Goal: Task Accomplishment & Management: Manage account settings

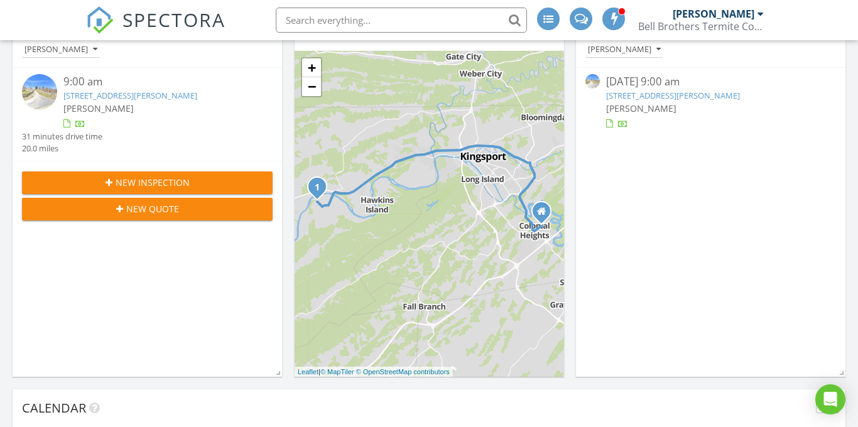
scroll to position [1143, 858]
click at [701, 101] on div "190 Lyons Rd, Church Hill, TN 37642" at bounding box center [710, 96] width 209 height 12
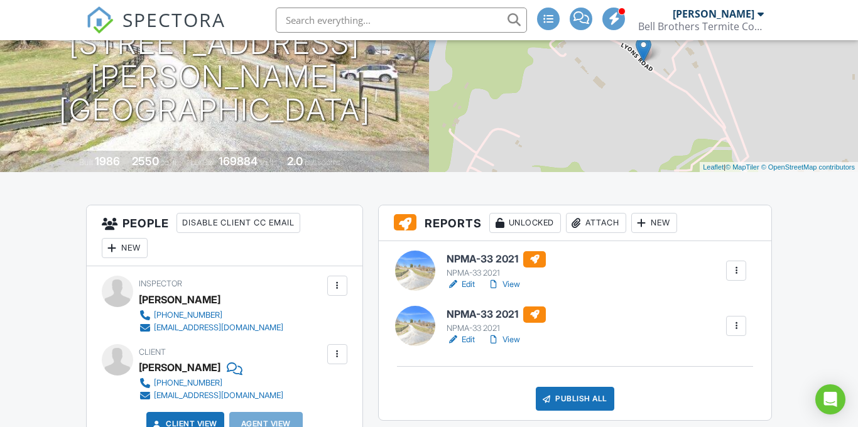
scroll to position [268, 0]
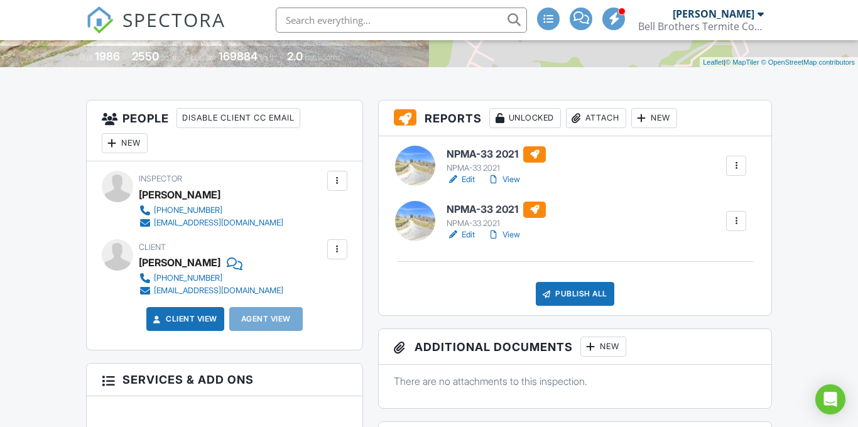
click at [487, 155] on h6 "NPMA-33 2021" at bounding box center [495, 154] width 99 height 16
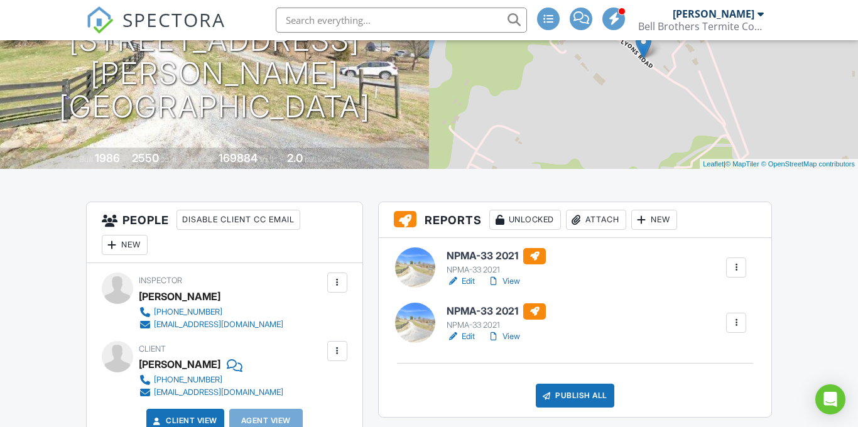
scroll to position [257, 0]
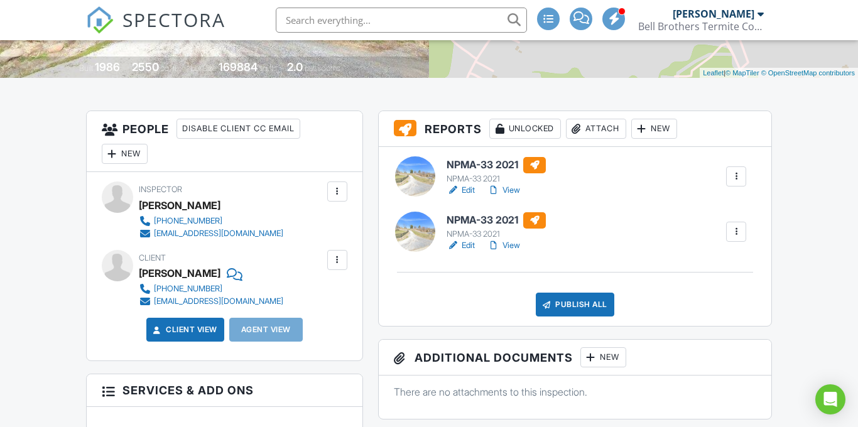
click at [512, 191] on link "View" at bounding box center [503, 190] width 33 height 13
click at [498, 223] on h6 "NPMA-33 2021" at bounding box center [495, 220] width 99 height 16
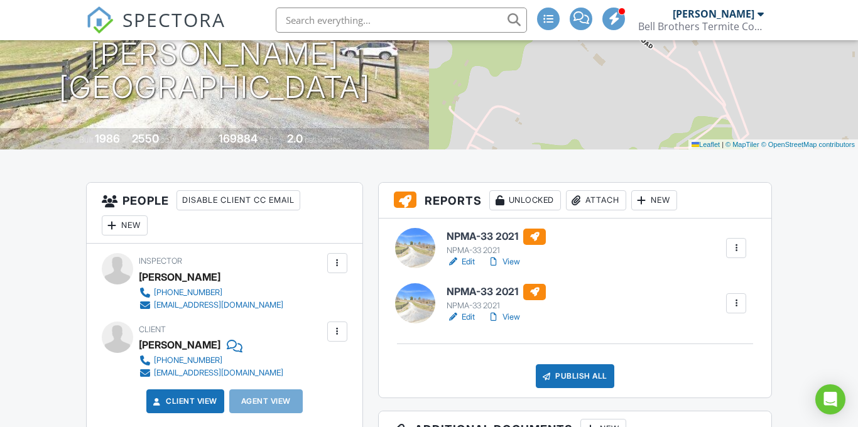
scroll to position [308, 0]
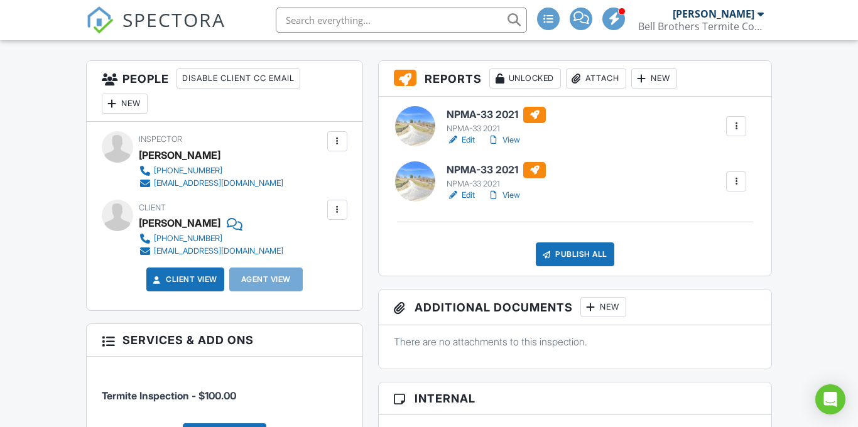
click at [480, 181] on div "NPMA-33 2021" at bounding box center [495, 184] width 99 height 10
click at [507, 190] on link "View" at bounding box center [503, 195] width 33 height 13
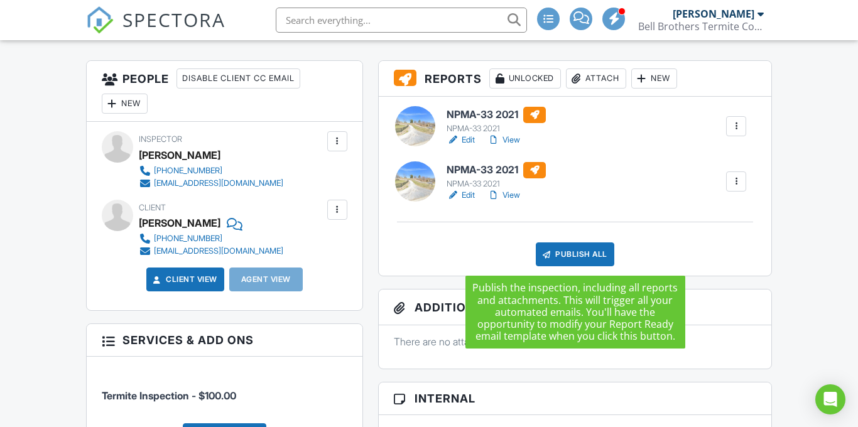
click at [563, 263] on div "Publish All" at bounding box center [575, 254] width 78 height 24
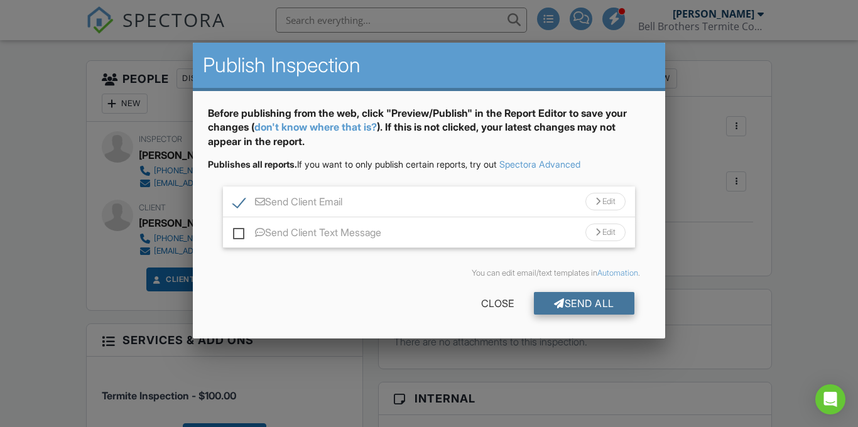
click at [609, 301] on div "Send All" at bounding box center [584, 303] width 100 height 23
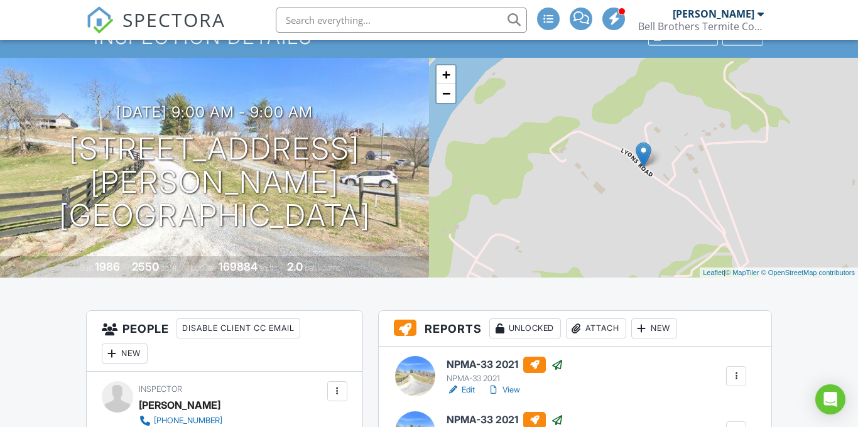
scroll to position [31, 0]
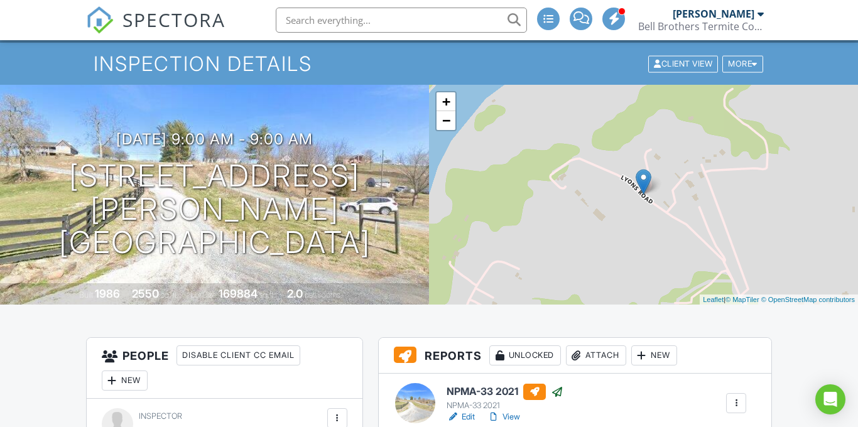
click at [114, 15] on div "SPECTORA" at bounding box center [155, 20] width 139 height 40
click at [129, 16] on span "SPECTORA" at bounding box center [173, 19] width 103 height 26
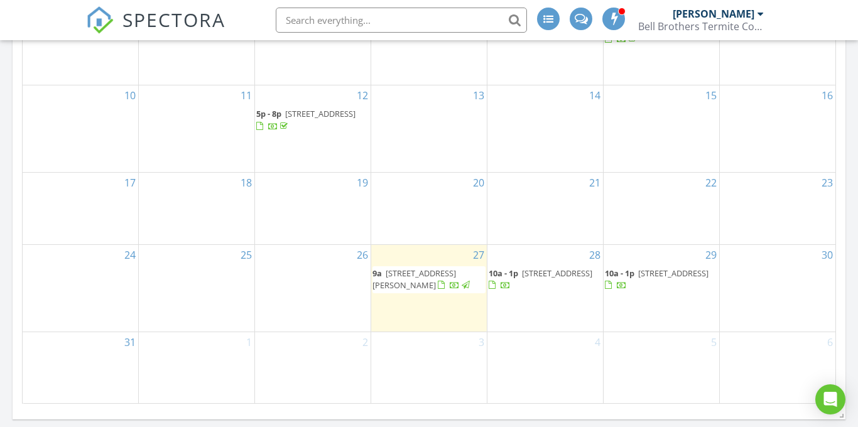
scroll to position [824, 0]
click at [299, 296] on div "26" at bounding box center [313, 287] width 116 height 87
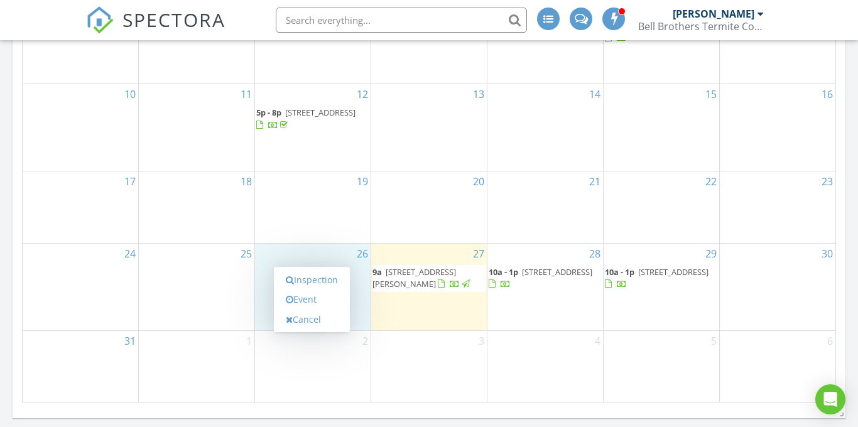
click at [341, 353] on div "2" at bounding box center [313, 366] width 116 height 71
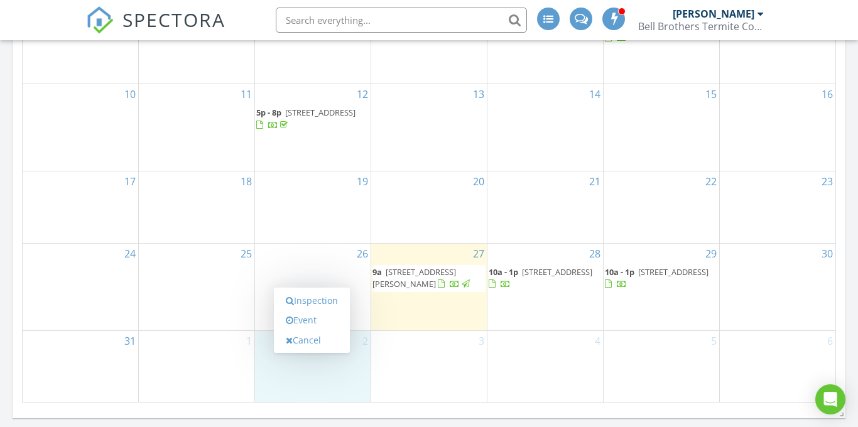
click at [815, 25] on nav "SPECTORA Joe Shockley Bell Brothers Termite Control, LLC. Role: Inspector Chang…" at bounding box center [429, 20] width 858 height 40
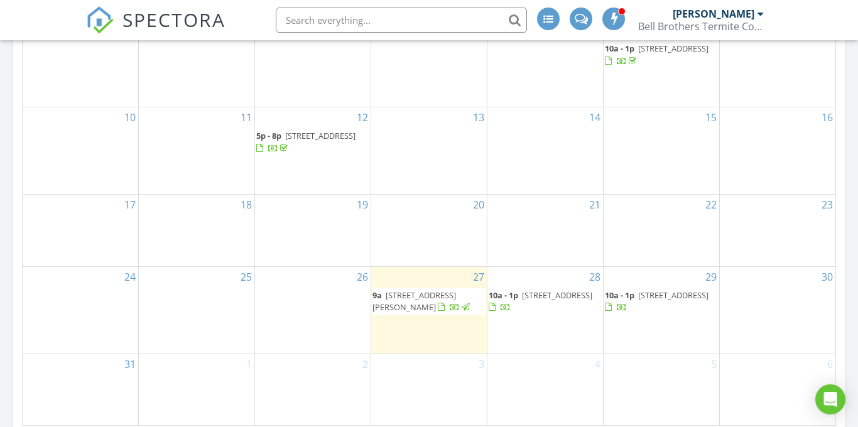
scroll to position [791, 0]
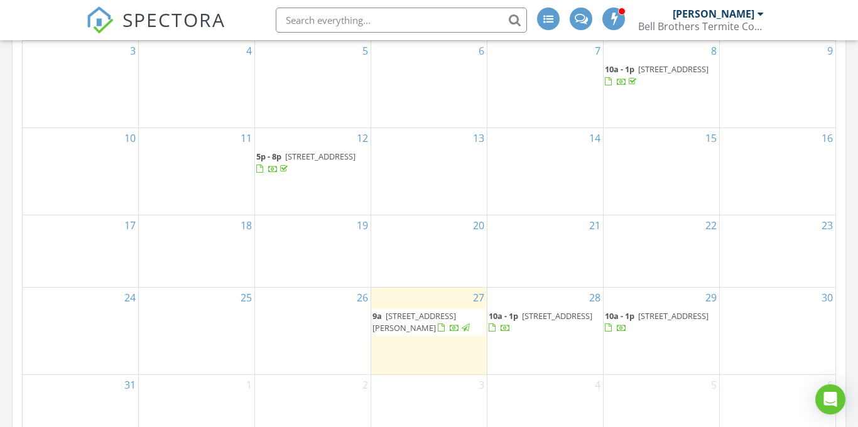
scroll to position [792, 0]
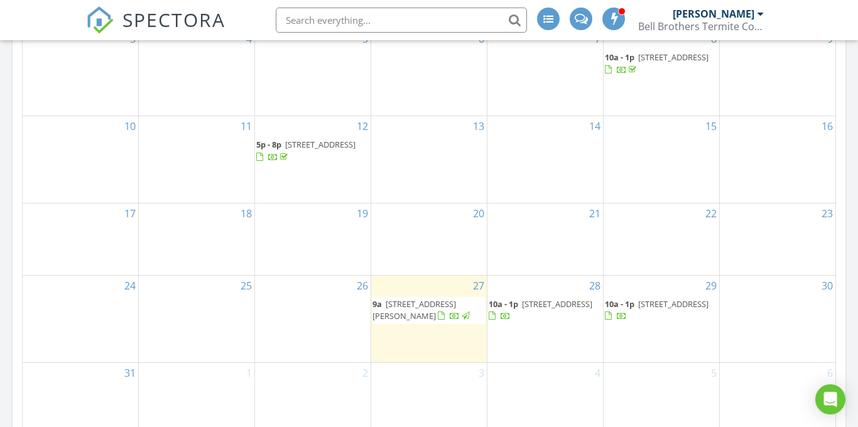
click at [448, 311] on span "190 Lyons Rd, Church Hill 37642" at bounding box center [413, 309] width 83 height 23
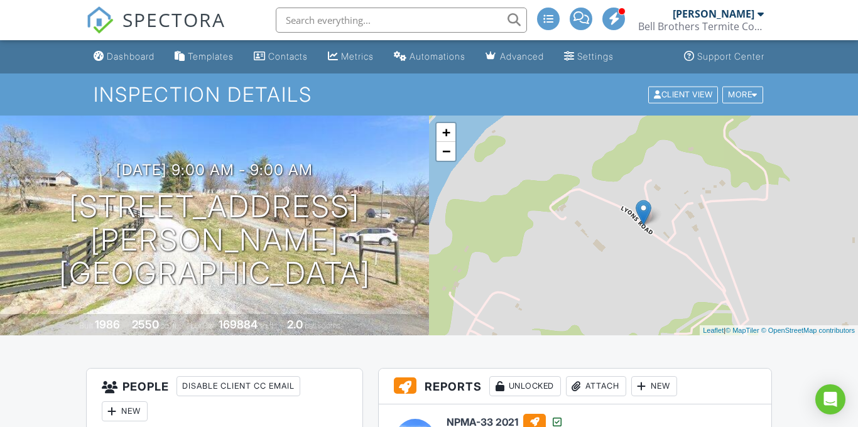
click at [619, 8] on div at bounding box center [622, 12] width 8 height 8
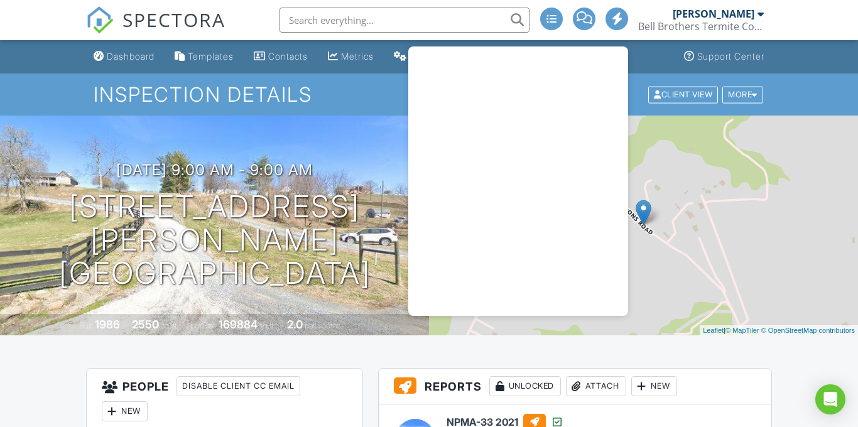
click at [761, 21] on div "Bell Brothers Termite Control, LLC." at bounding box center [701, 26] width 126 height 13
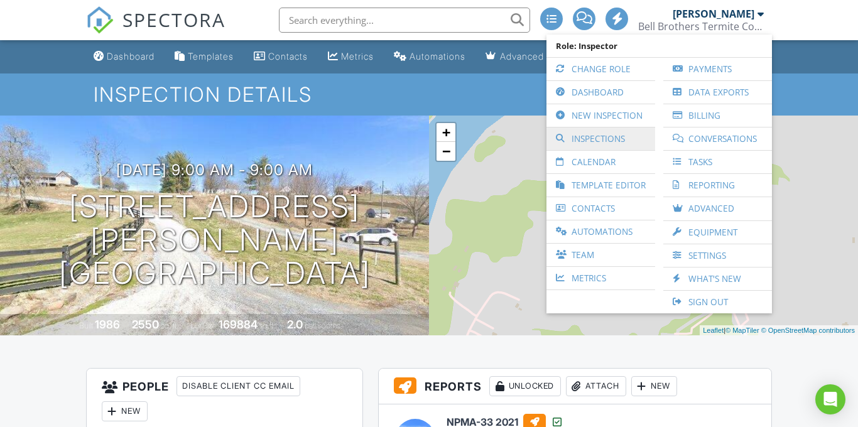
click at [599, 129] on link "Inspections" at bounding box center [600, 138] width 96 height 23
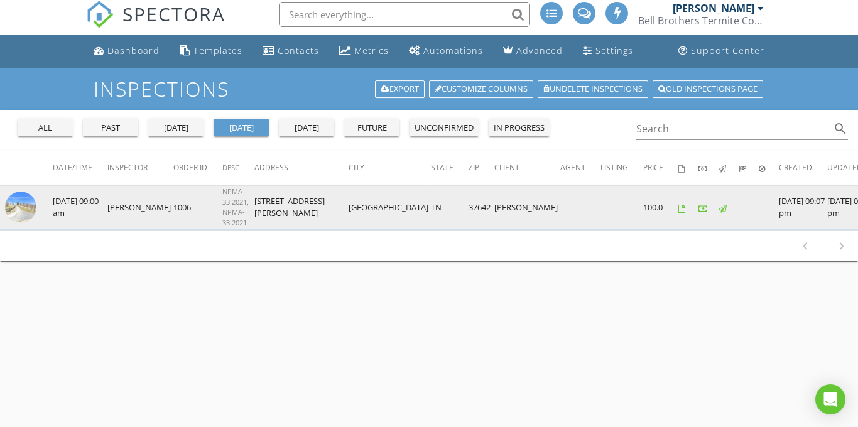
scroll to position [6, 0]
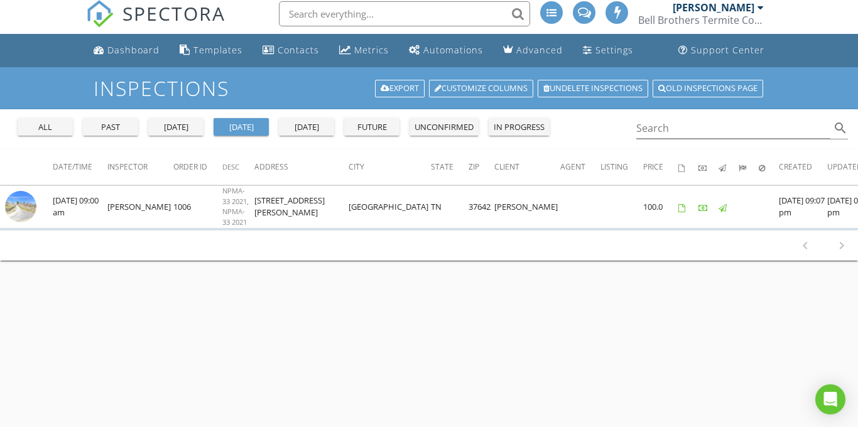
click at [38, 127] on div "all" at bounding box center [45, 127] width 45 height 13
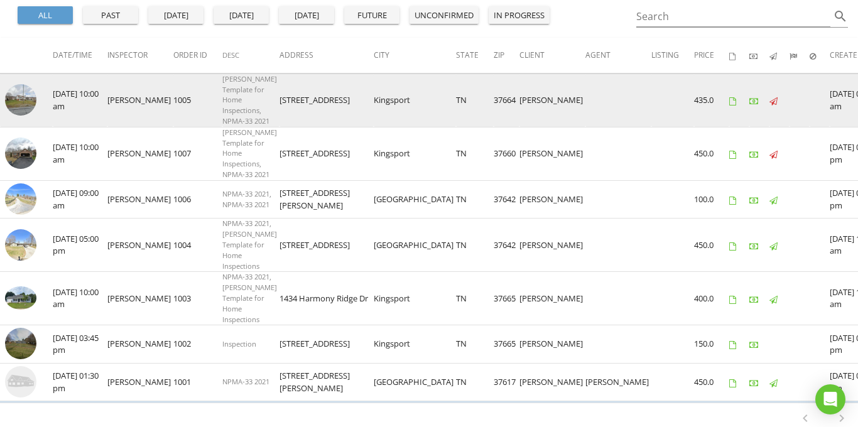
scroll to position [0, 0]
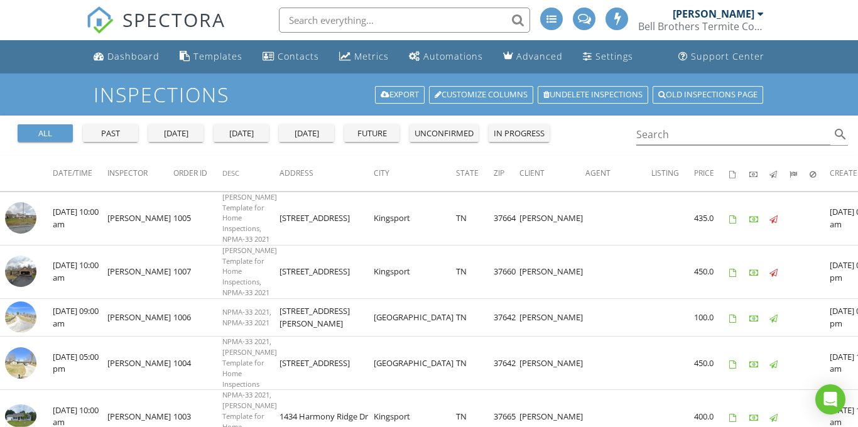
click at [686, 31] on div "Bell Brothers Termite Control, LLC." at bounding box center [701, 26] width 126 height 13
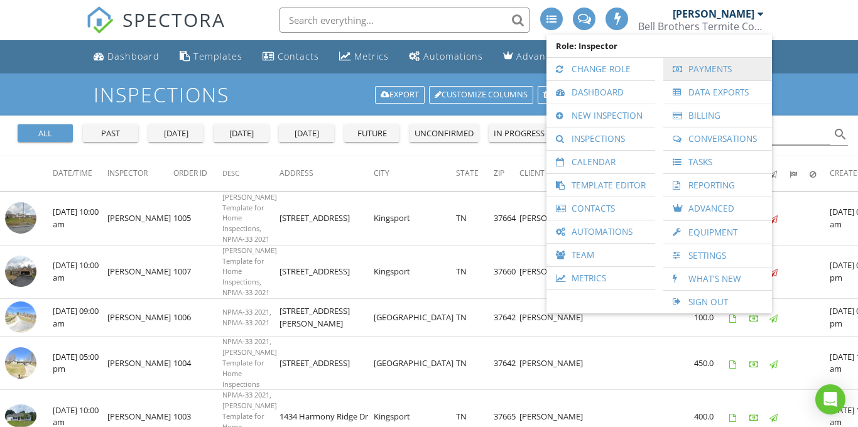
click at [698, 73] on link "Payments" at bounding box center [717, 69] width 96 height 23
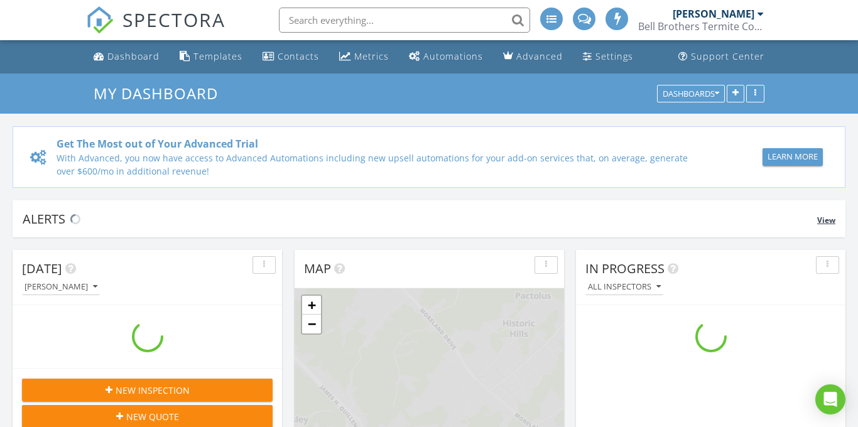
scroll to position [1143, 858]
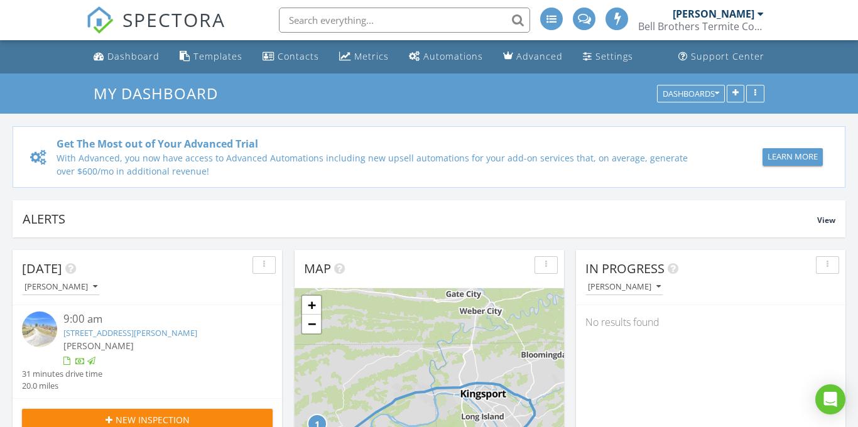
click at [746, 17] on div "[PERSON_NAME]" at bounding box center [713, 14] width 82 height 13
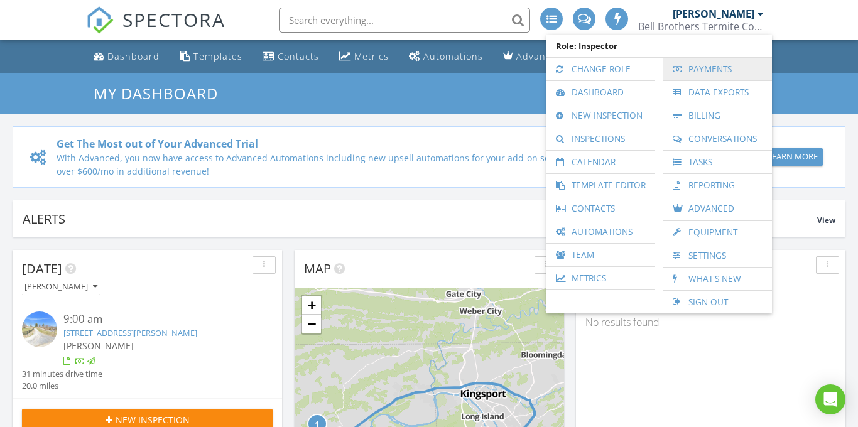
click at [697, 72] on link "Payments" at bounding box center [717, 69] width 96 height 23
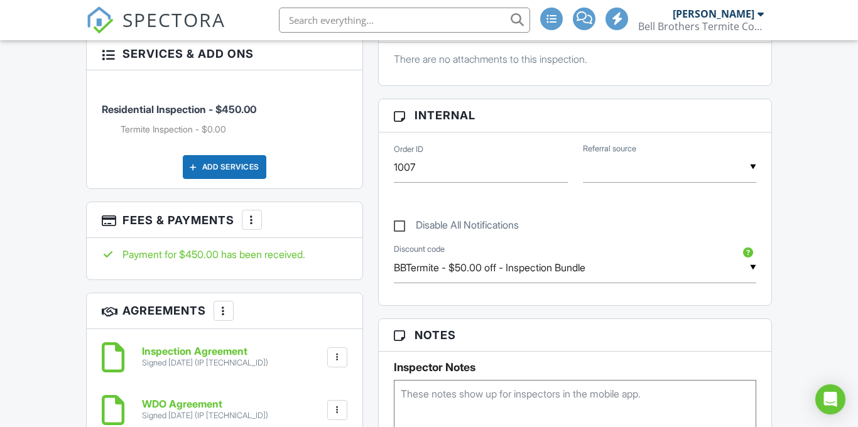
scroll to position [595, 0]
click at [256, 212] on div "More" at bounding box center [252, 219] width 20 height 20
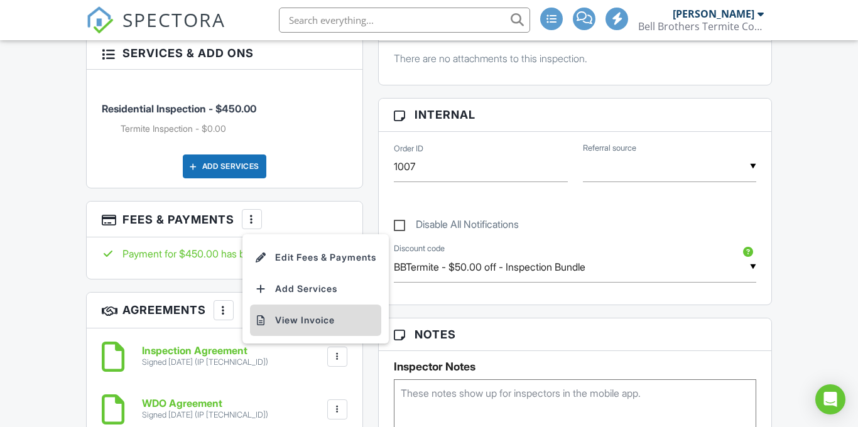
click at [296, 325] on li "View Invoice" at bounding box center [315, 319] width 131 height 31
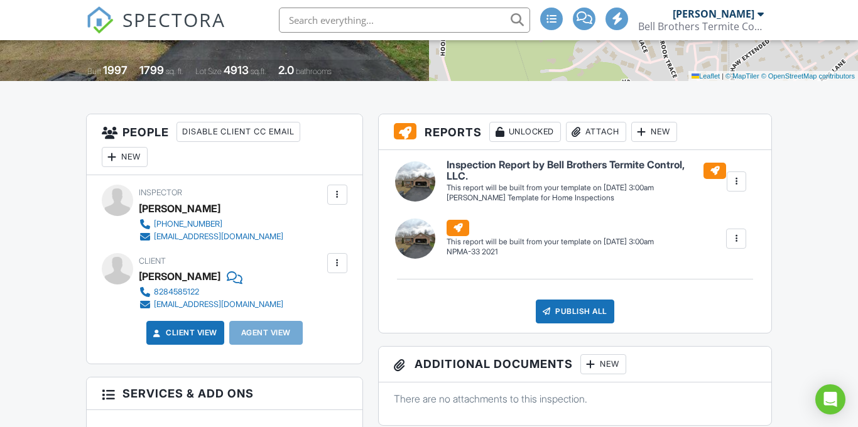
scroll to position [0, 0]
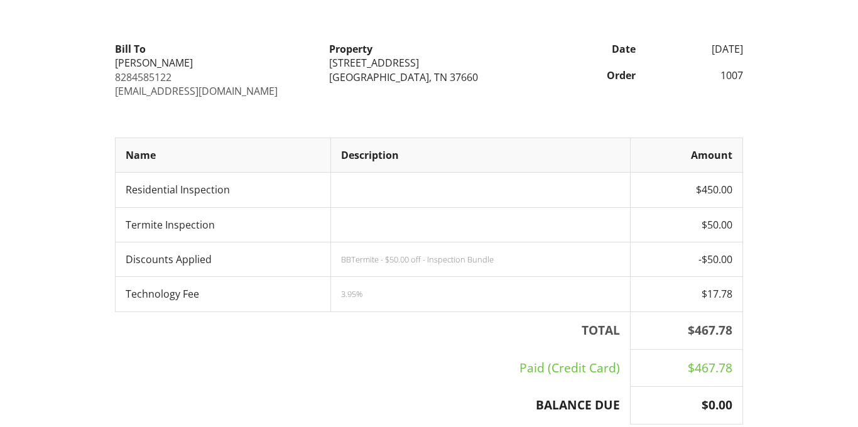
scroll to position [104, 0]
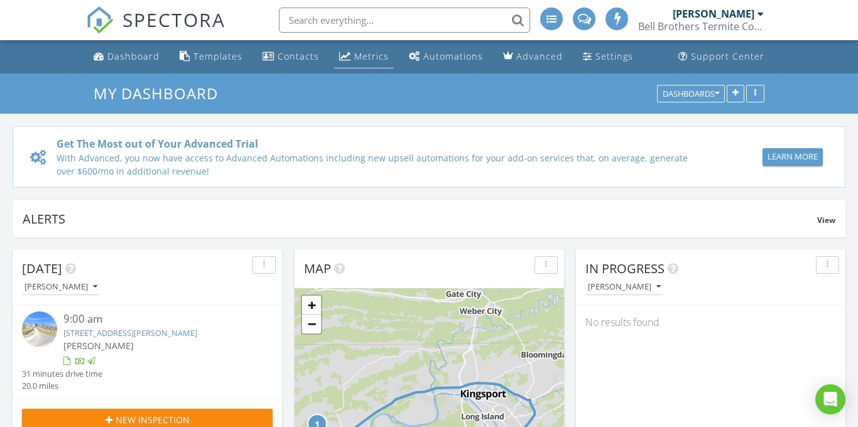
click at [354, 58] on div "Metrics" at bounding box center [371, 56] width 35 height 12
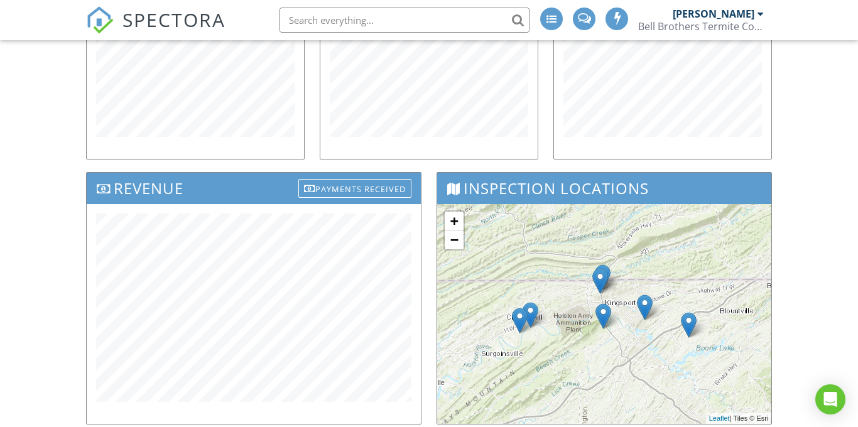
scroll to position [212, 0]
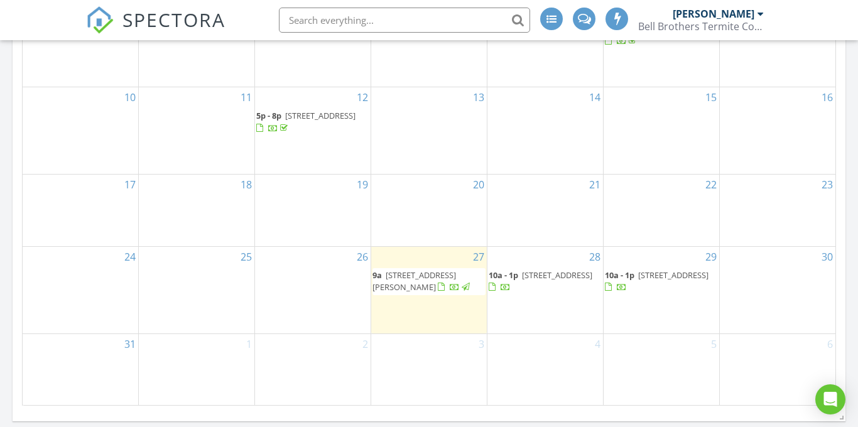
scroll to position [737, 0]
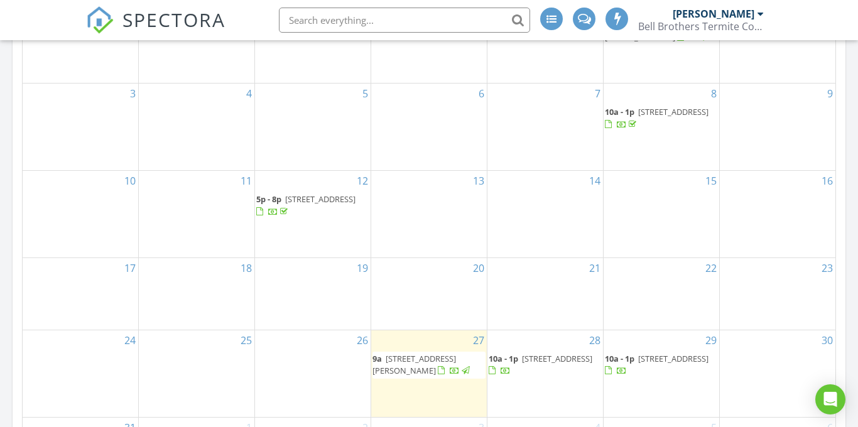
click at [655, 117] on span "1434 Harmony Ridge Dr, Kingsport 37665" at bounding box center [673, 111] width 70 height 11
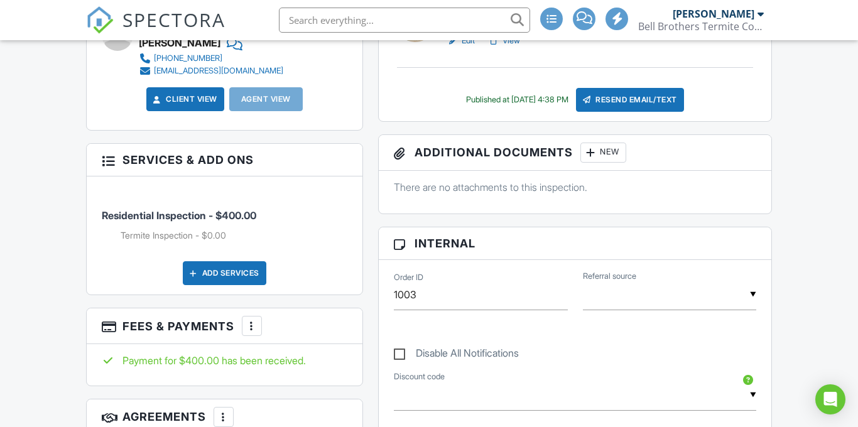
scroll to position [488, 0]
click at [215, 283] on div "Add Services" at bounding box center [224, 273] width 83 height 24
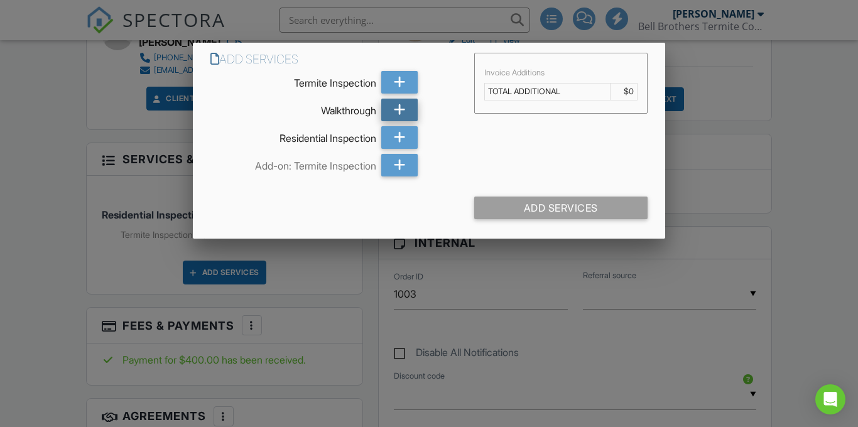
click at [402, 109] on icon at bounding box center [400, 110] width 12 height 23
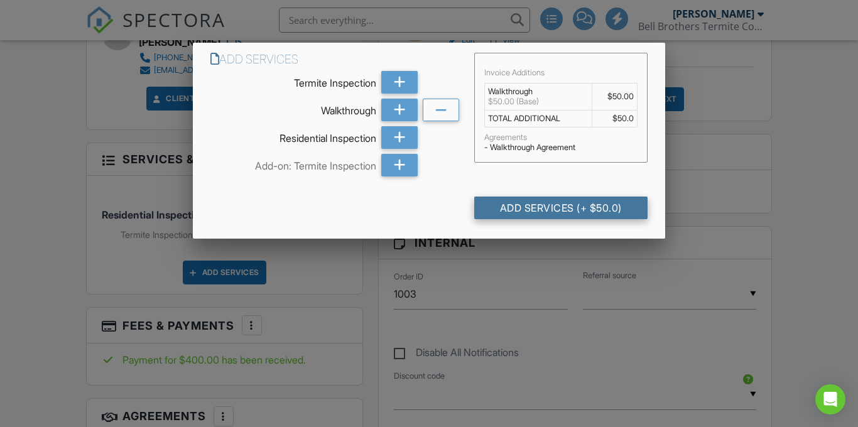
click at [583, 212] on div "Add Services (+ $50.0)" at bounding box center [560, 208] width 173 height 23
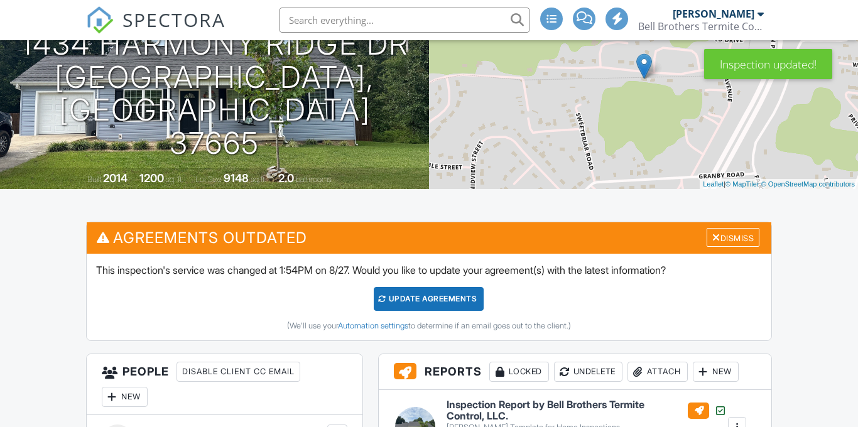
scroll to position [150, 0]
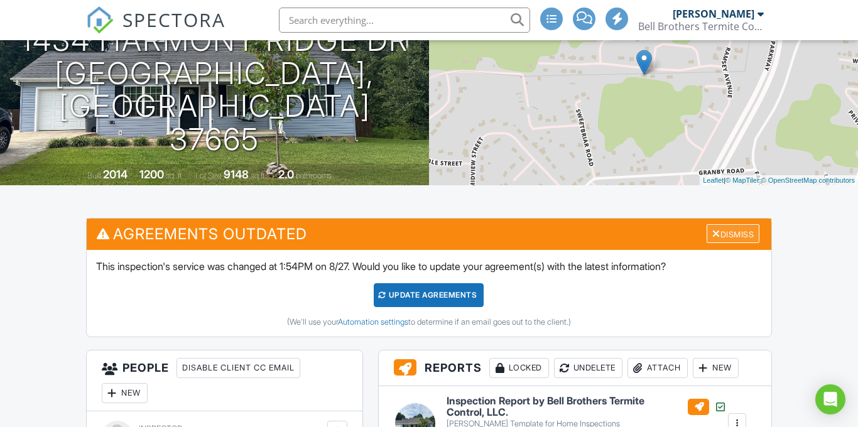
click at [740, 230] on div "Dismiss" at bounding box center [732, 233] width 53 height 19
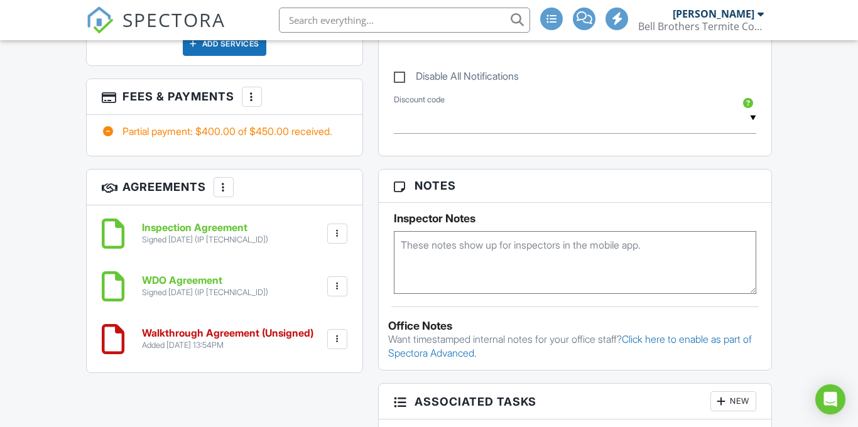
scroll to position [763, 0]
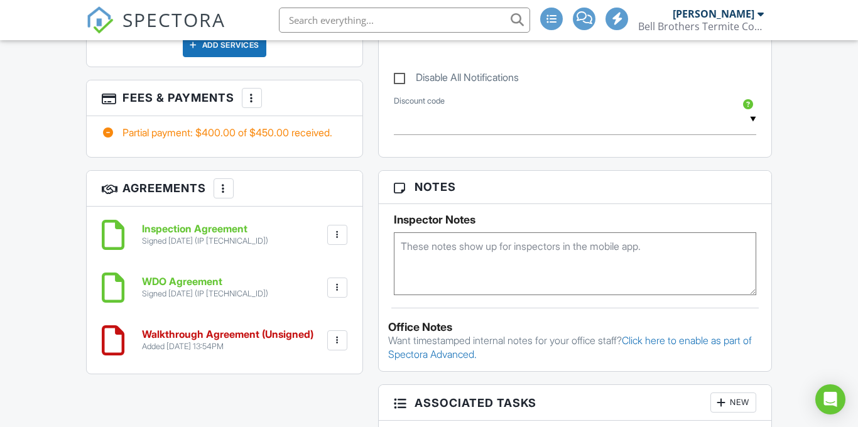
click at [180, 229] on h6 "Inspection Agreement" at bounding box center [205, 229] width 126 height 11
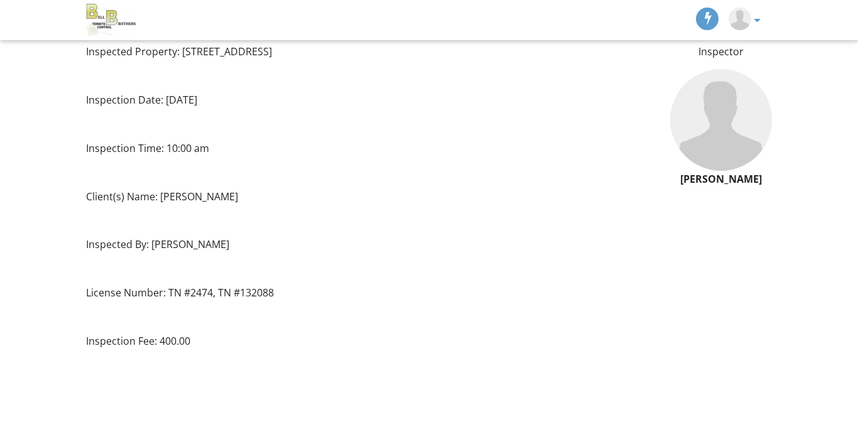
scroll to position [92, 0]
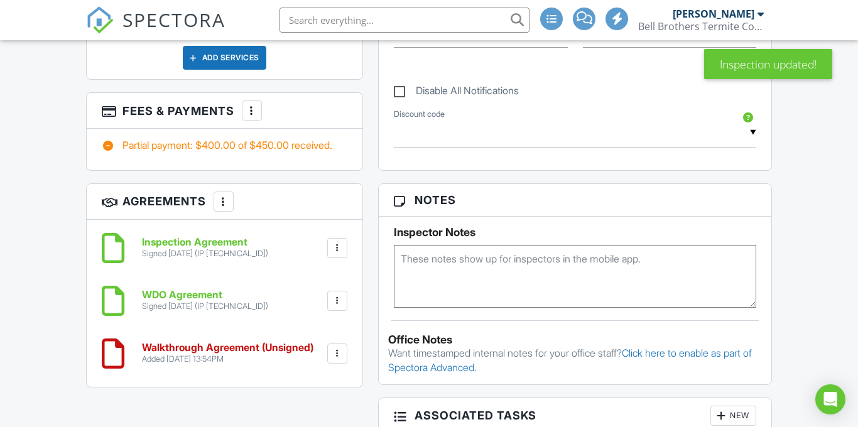
scroll to position [881, 0]
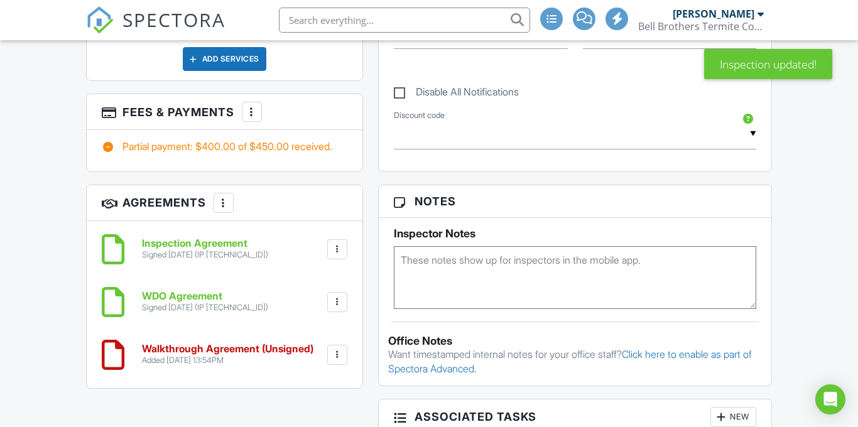
click at [152, 296] on h6 "WDO Agreement" at bounding box center [205, 296] width 126 height 11
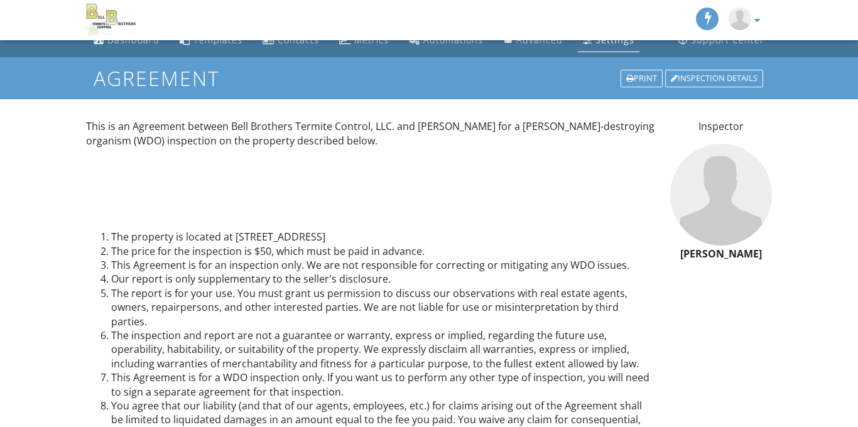
scroll to position [28, 0]
